Goal: Navigation & Orientation: Find specific page/section

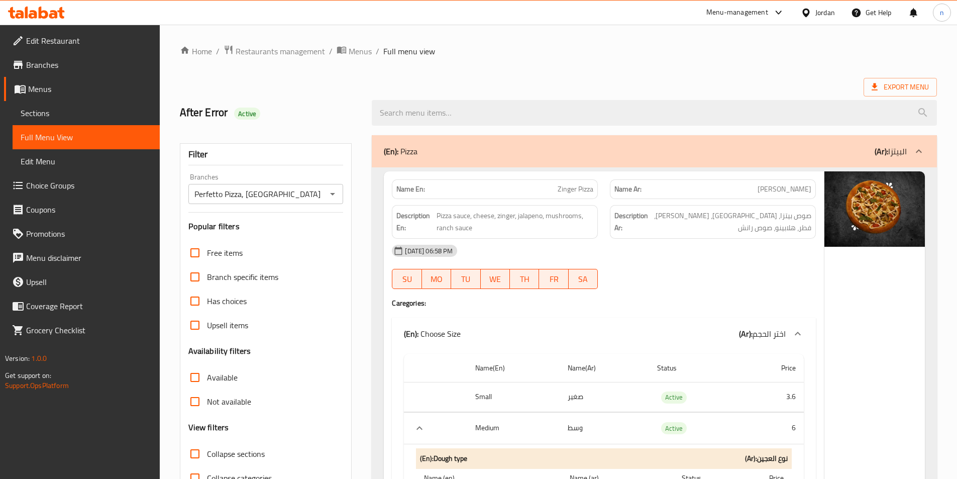
click at [253, 54] on span "Restaurants management" at bounding box center [280, 51] width 89 height 12
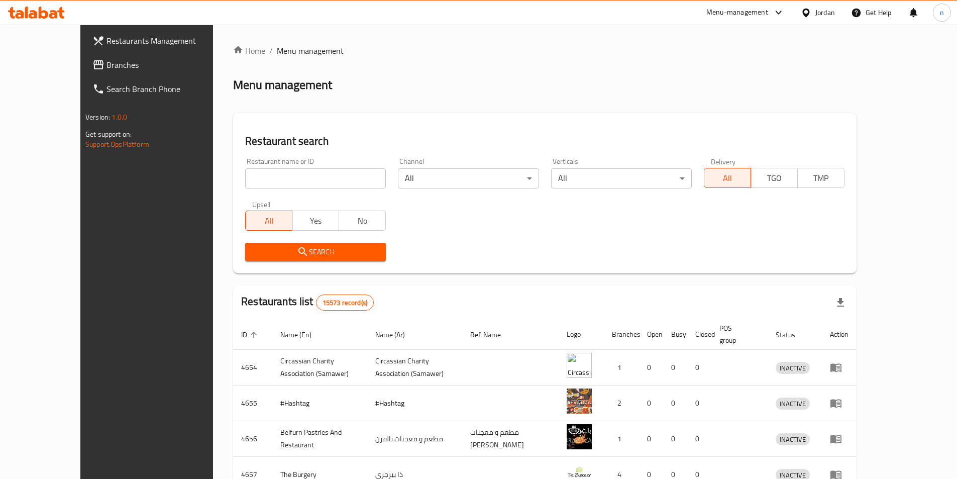
drag, startPoint x: 99, startPoint y: 0, endPoint x: 620, endPoint y: 43, distance: 522.3
click at [620, 43] on div "Home / Menu management Menu management Restaurant search Restaurant name or ID …" at bounding box center [545, 393] width 664 height 736
click at [814, 17] on div at bounding box center [808, 12] width 15 height 11
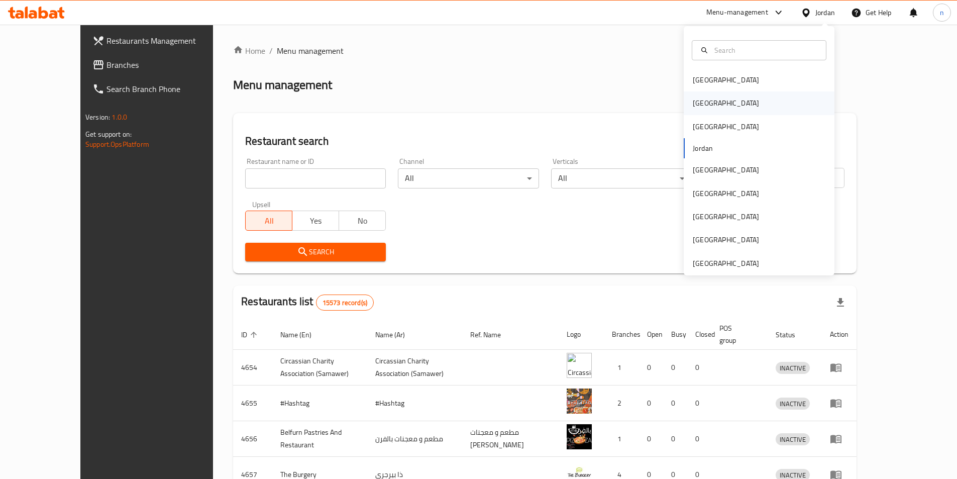
click at [720, 103] on div "[GEOGRAPHIC_DATA]" at bounding box center [759, 102] width 151 height 23
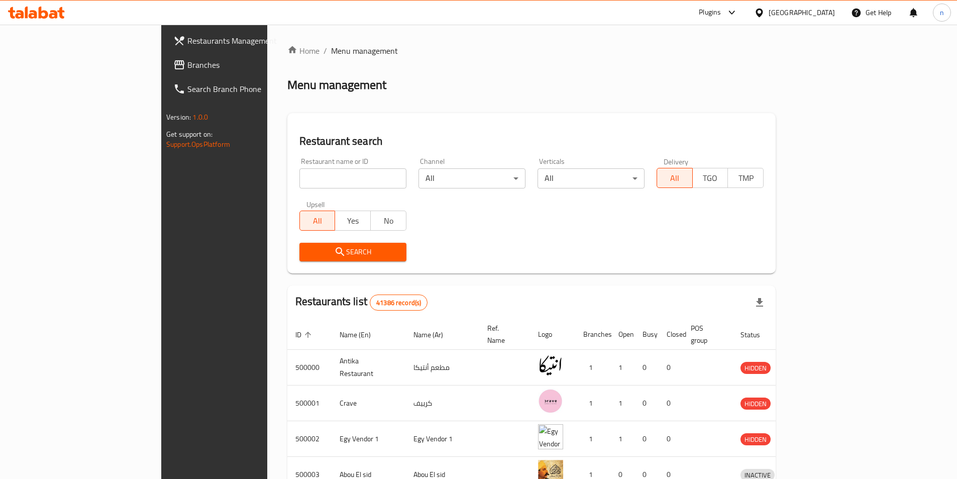
click at [187, 66] on span "Branches" at bounding box center [250, 65] width 126 height 12
